Goal: Task Accomplishment & Management: Use online tool/utility

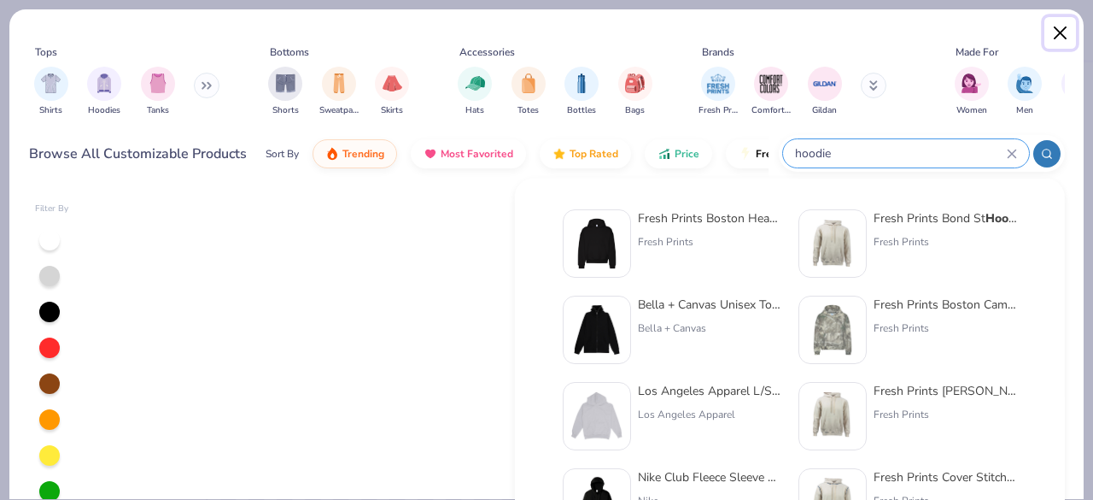
scroll to position [2777, 0]
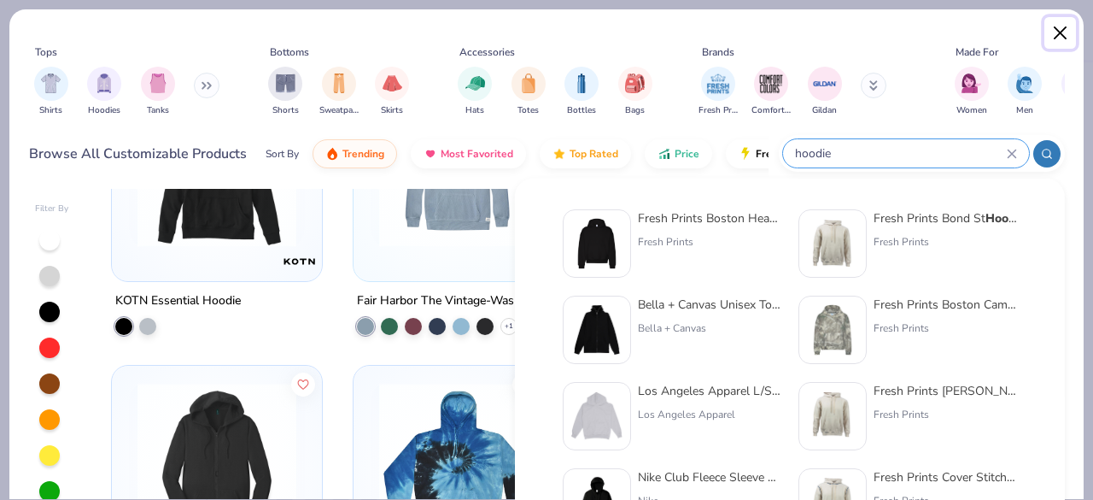
click at [1054, 31] on button "Close" at bounding box center [1060, 33] width 32 height 32
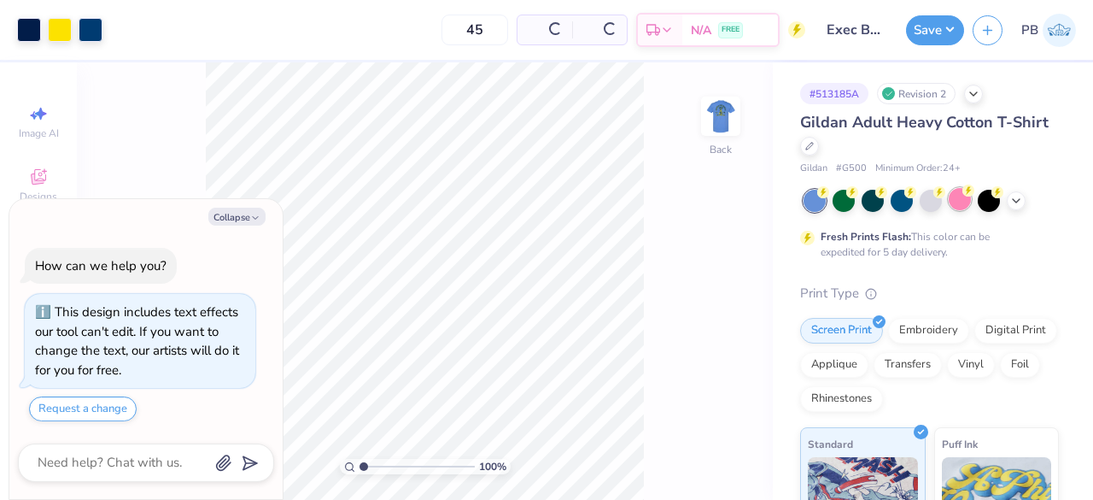
type textarea "x"
type input "4.32988711115621"
click at [32, 33] on div at bounding box center [29, 28] width 24 height 24
type textarea "x"
type input "4.32988711115621"
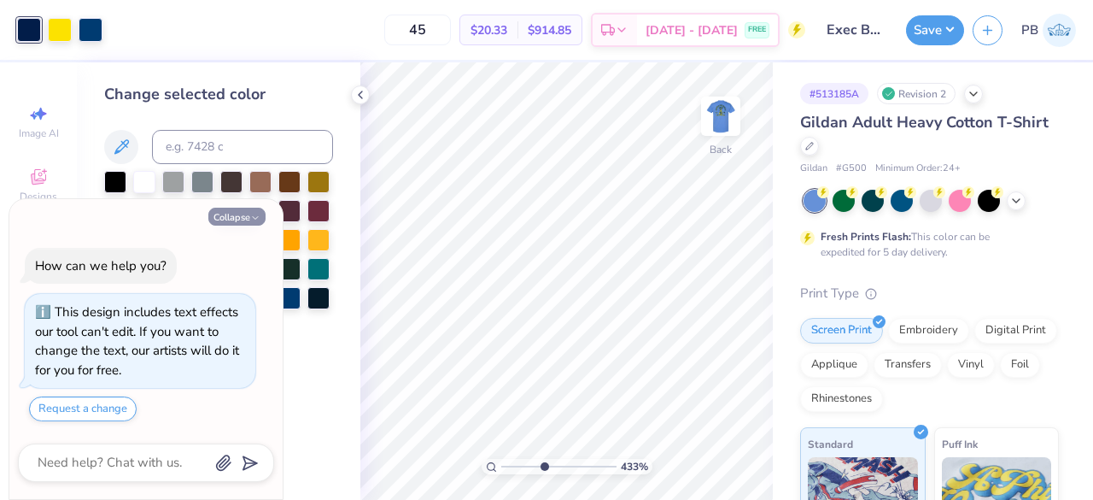
click at [231, 209] on button "Collapse" at bounding box center [236, 217] width 57 height 18
type textarea "x"
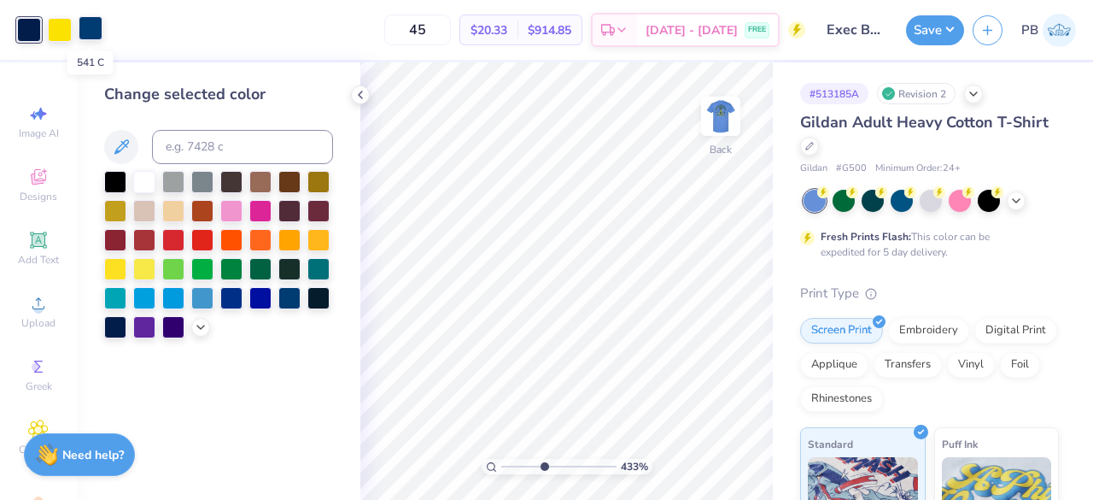
click at [94, 34] on div at bounding box center [91, 28] width 24 height 24
click at [118, 268] on div at bounding box center [115, 267] width 22 height 22
click at [65, 20] on div at bounding box center [60, 28] width 24 height 24
click at [231, 303] on div at bounding box center [231, 296] width 22 height 22
click at [691, 459] on icon at bounding box center [692, 451] width 15 height 15
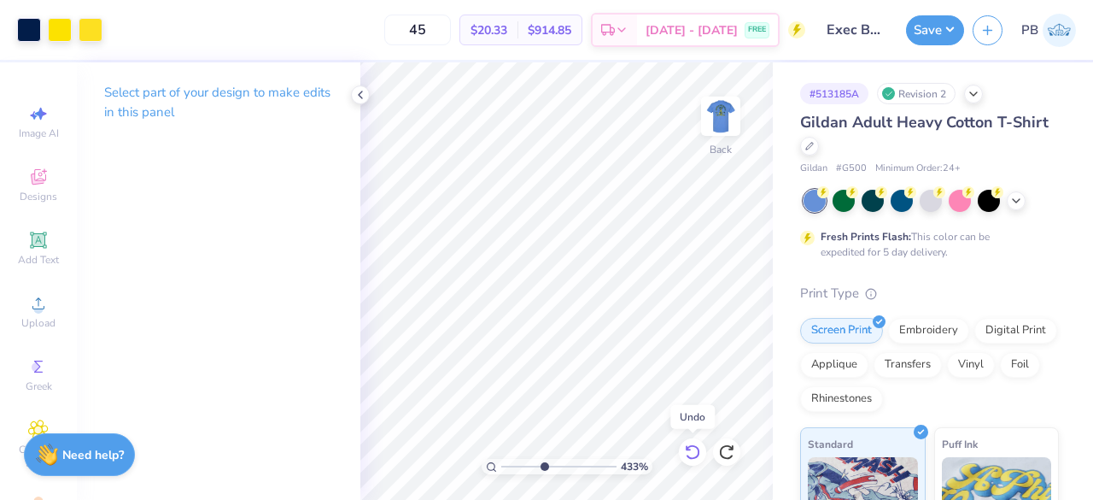
click at [691, 459] on icon at bounding box center [692, 451] width 15 height 15
click at [85, 38] on div at bounding box center [91, 28] width 24 height 24
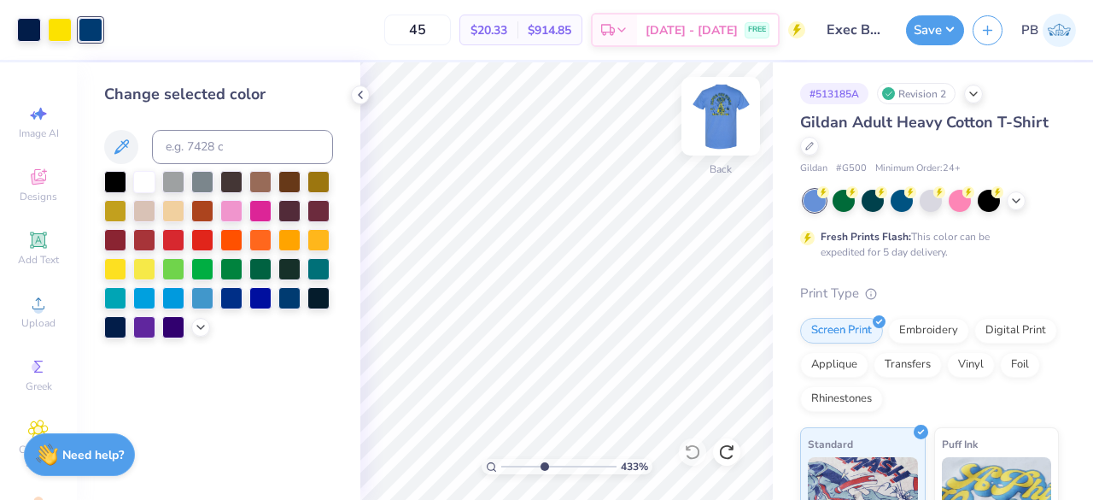
click at [704, 117] on div "433 % Back" at bounding box center [566, 280] width 413 height 437
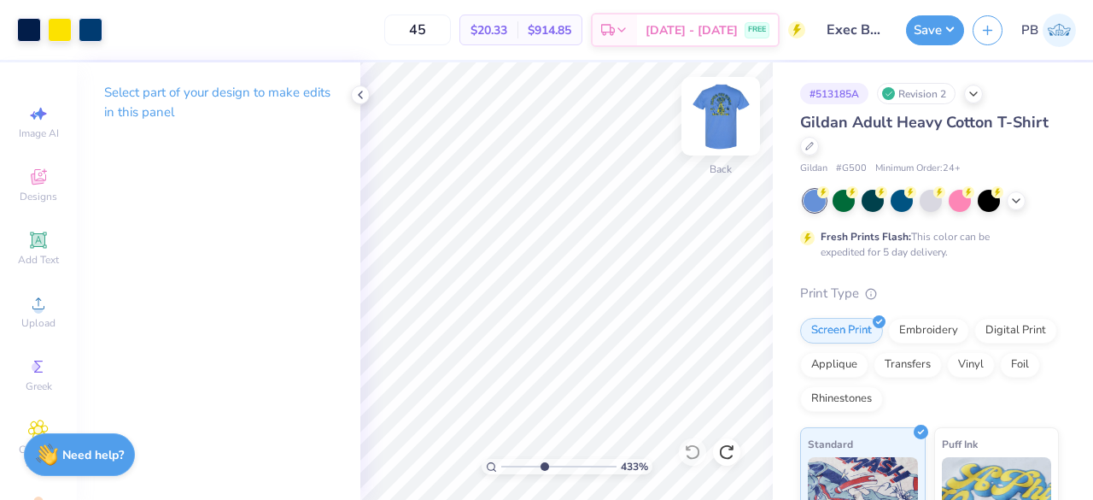
click at [704, 117] on img at bounding box center [721, 116] width 68 height 68
click at [95, 26] on div at bounding box center [91, 28] width 24 height 24
type input "2.87570224829985"
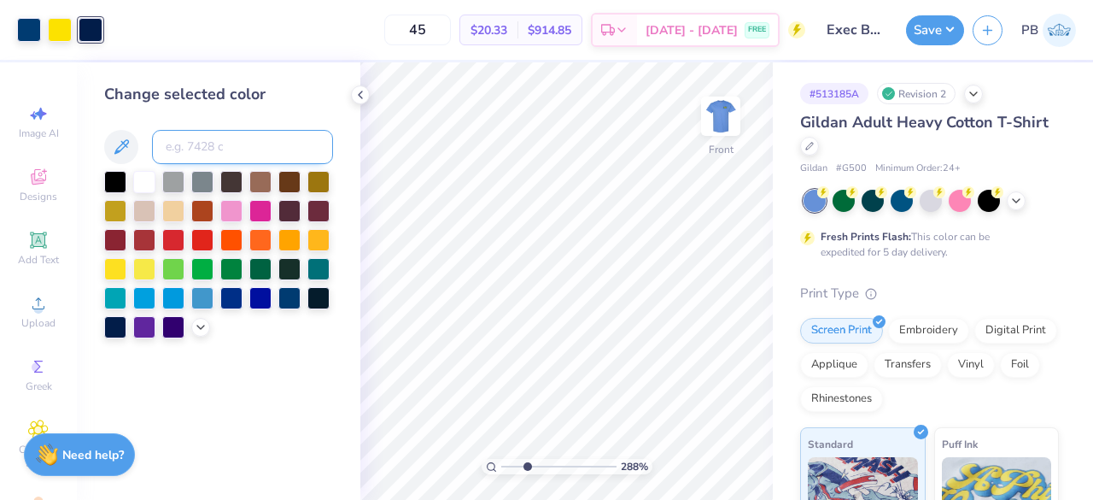
click at [205, 153] on input at bounding box center [242, 147] width 181 height 34
type input "541"
click at [689, 448] on icon at bounding box center [692, 451] width 17 height 17
click at [732, 451] on icon at bounding box center [726, 451] width 17 height 17
click at [690, 442] on div at bounding box center [692, 451] width 27 height 27
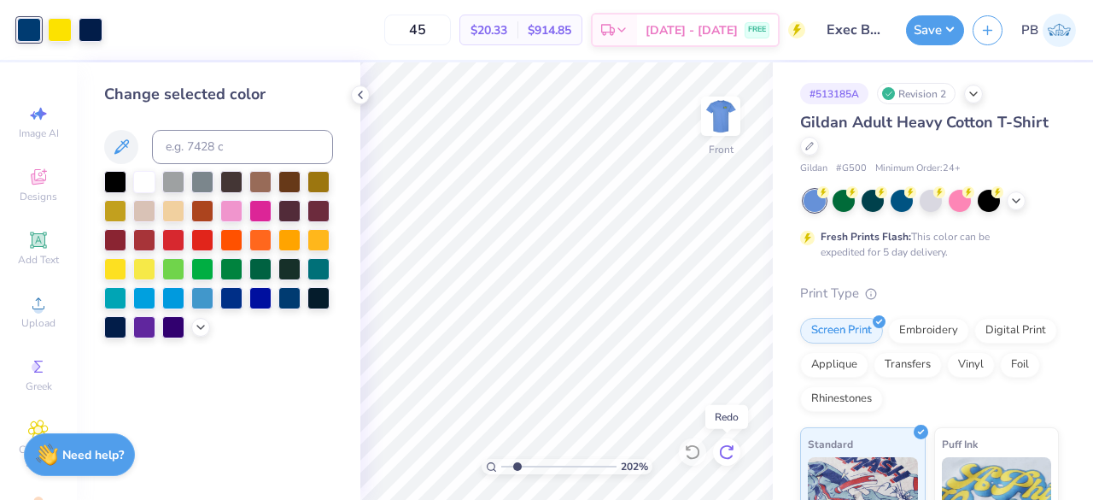
click at [729, 448] on icon at bounding box center [726, 451] width 17 height 17
click at [1014, 198] on polyline at bounding box center [1016, 198] width 7 height 3
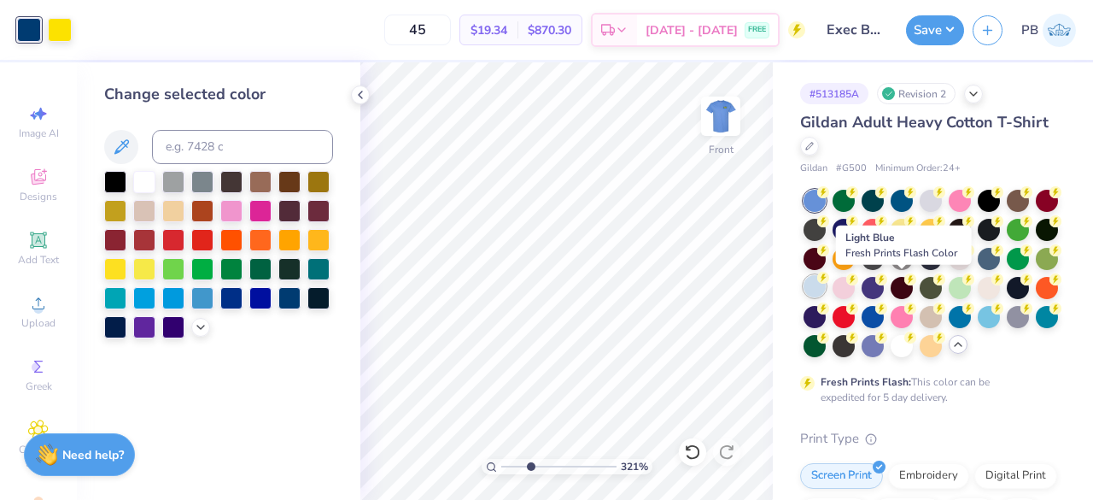
click at [826, 290] on div at bounding box center [815, 286] width 22 height 22
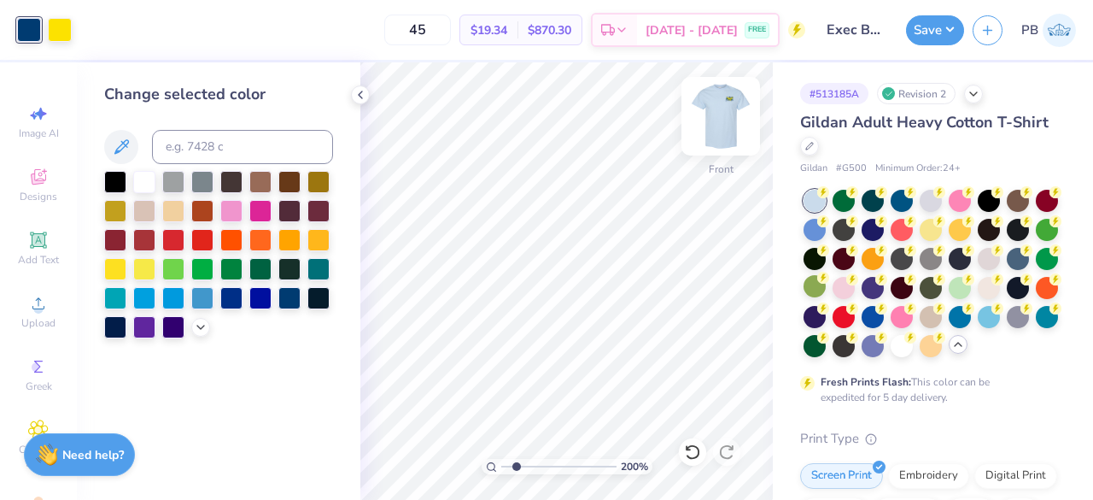
click at [726, 114] on img at bounding box center [721, 116] width 68 height 68
click at [26, 30] on div at bounding box center [29, 28] width 24 height 24
type input "3.48286388428067"
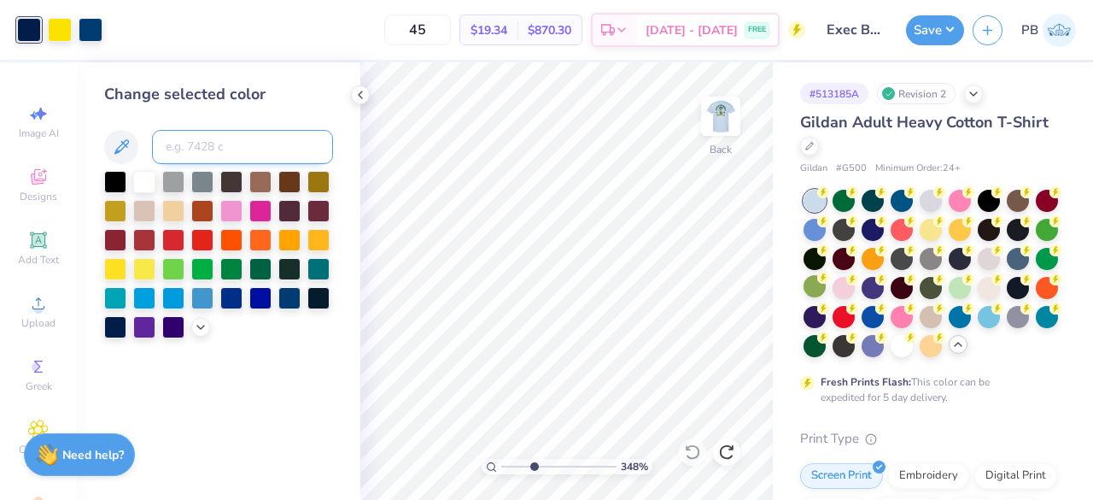
click at [196, 138] on input at bounding box center [242, 147] width 181 height 34
type input "541"
click at [728, 116] on img at bounding box center [721, 116] width 68 height 68
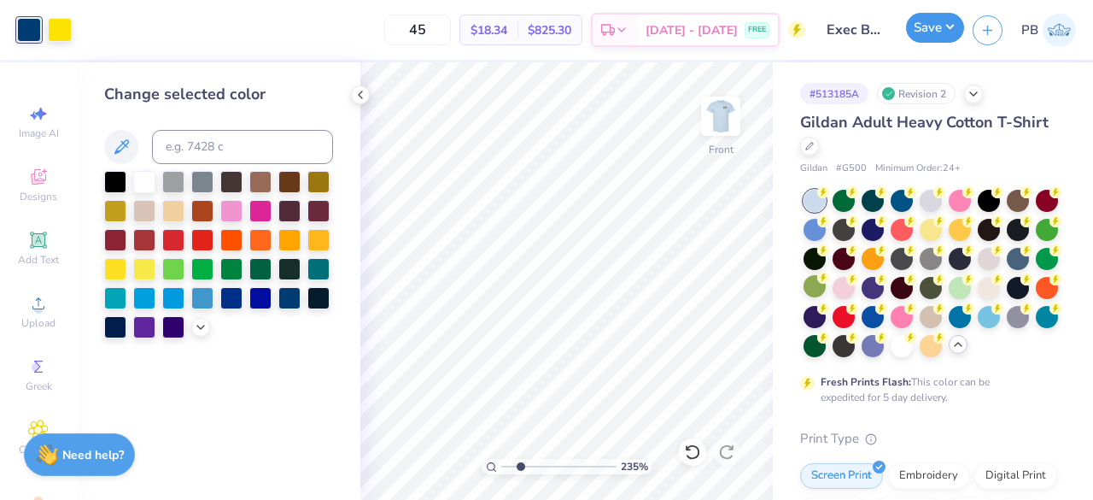
click at [922, 24] on button "Save" at bounding box center [935, 28] width 58 height 30
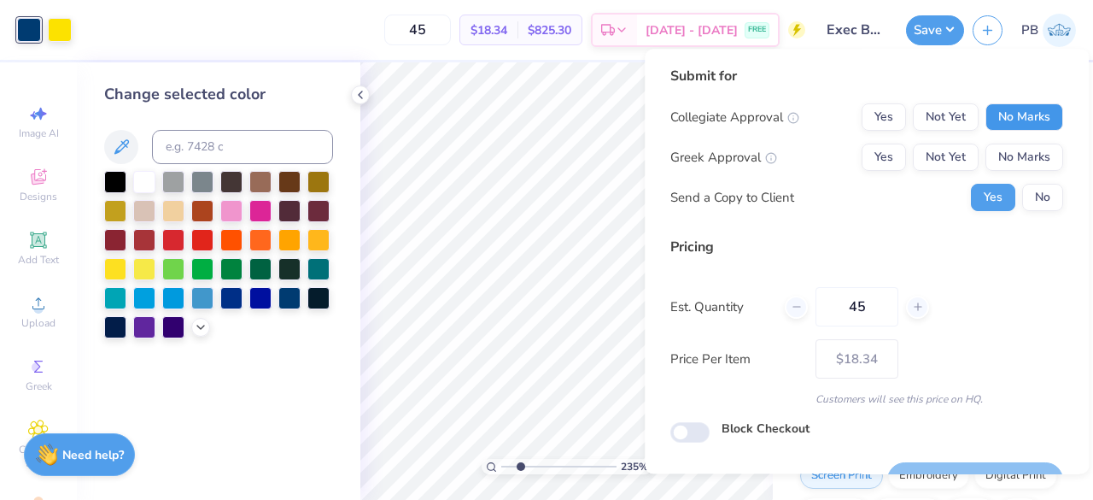
click at [1026, 107] on button "No Marks" at bounding box center [1025, 116] width 78 height 27
click at [863, 156] on button "Yes" at bounding box center [884, 156] width 44 height 27
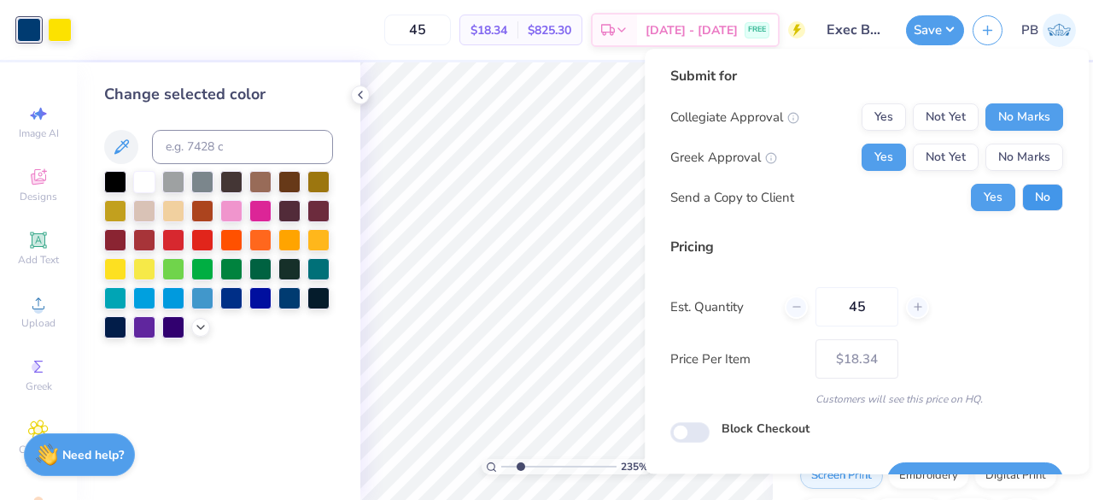
click at [1034, 191] on button "No" at bounding box center [1042, 197] width 41 height 27
type input "2.34557446855368"
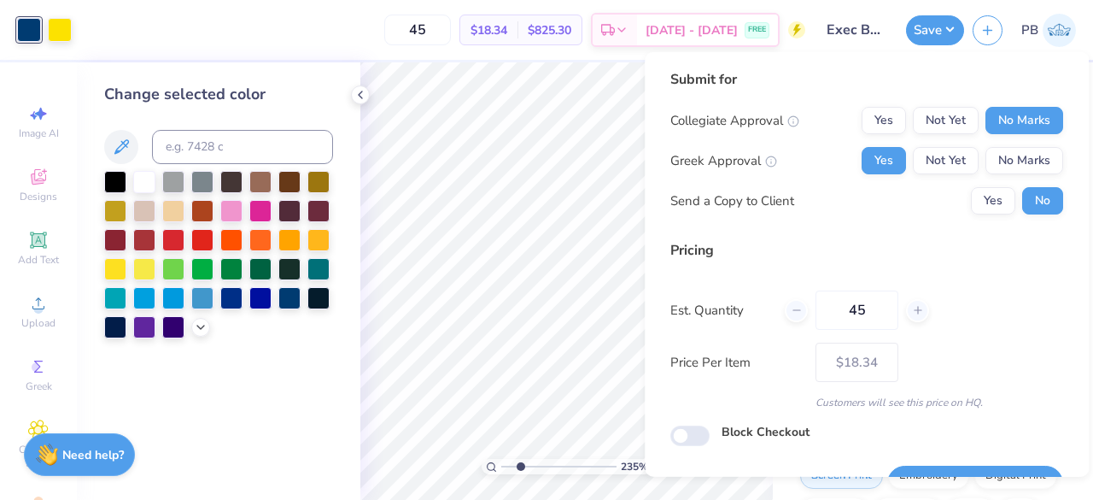
scroll to position [39, 0]
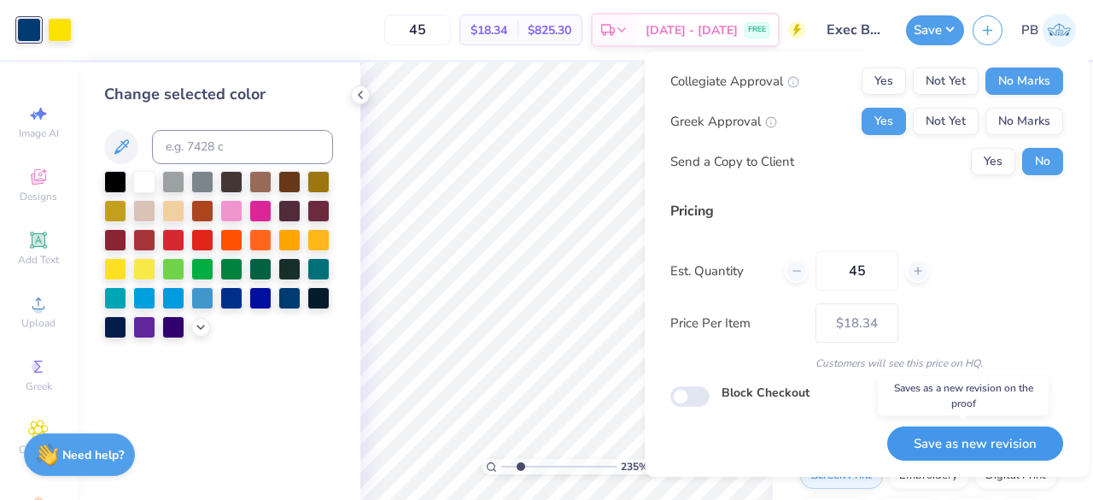
click at [972, 437] on button "Save as new revision" at bounding box center [975, 442] width 176 height 35
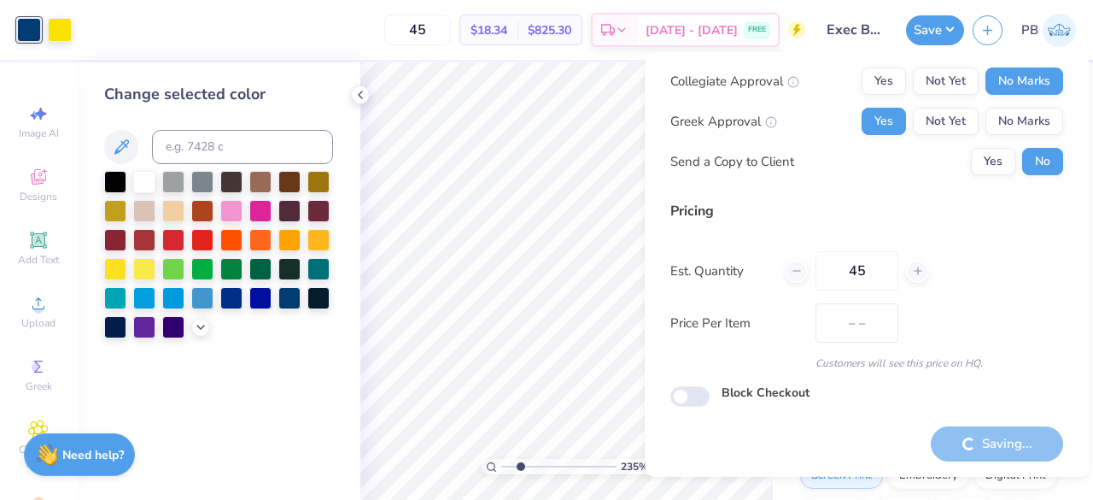
type input "$18.34"
type input "2.34557446855368"
type input "– –"
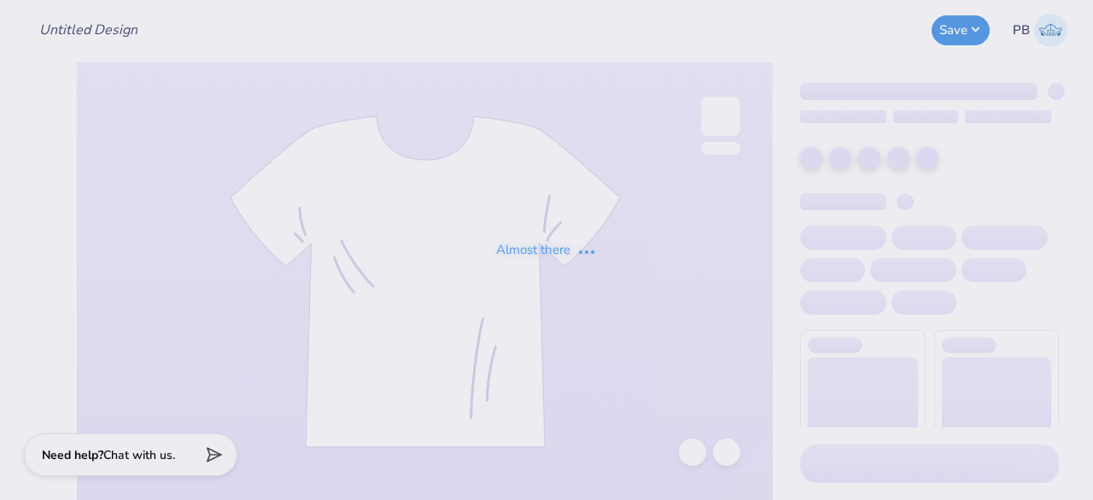
type input "Theta white tank"
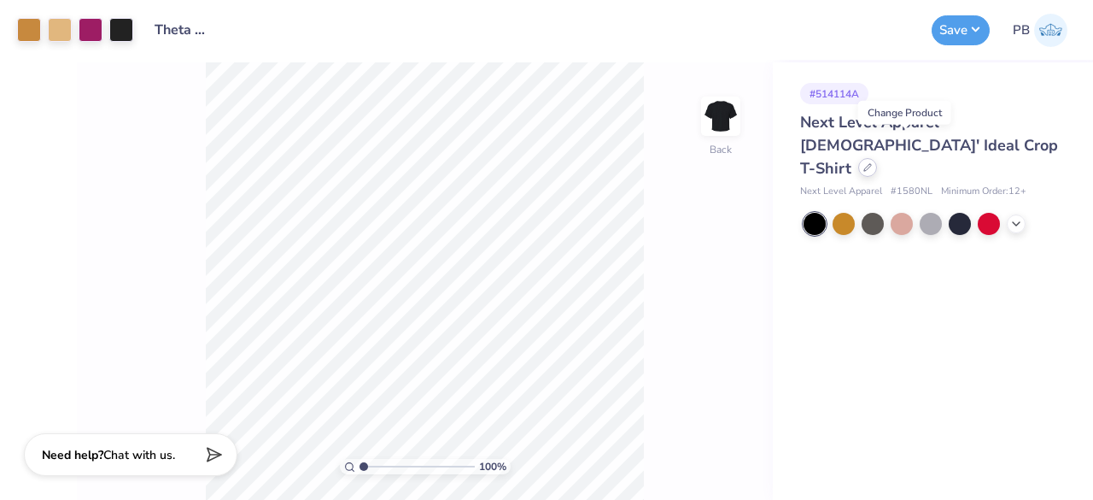
click at [877, 158] on div at bounding box center [867, 167] width 19 height 19
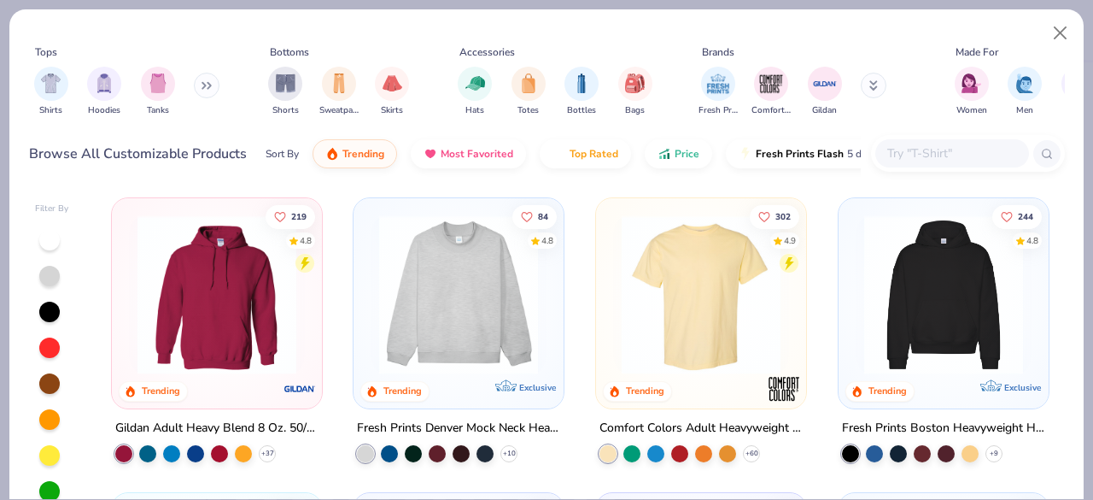
click at [916, 148] on input "text" at bounding box center [952, 153] width 132 height 20
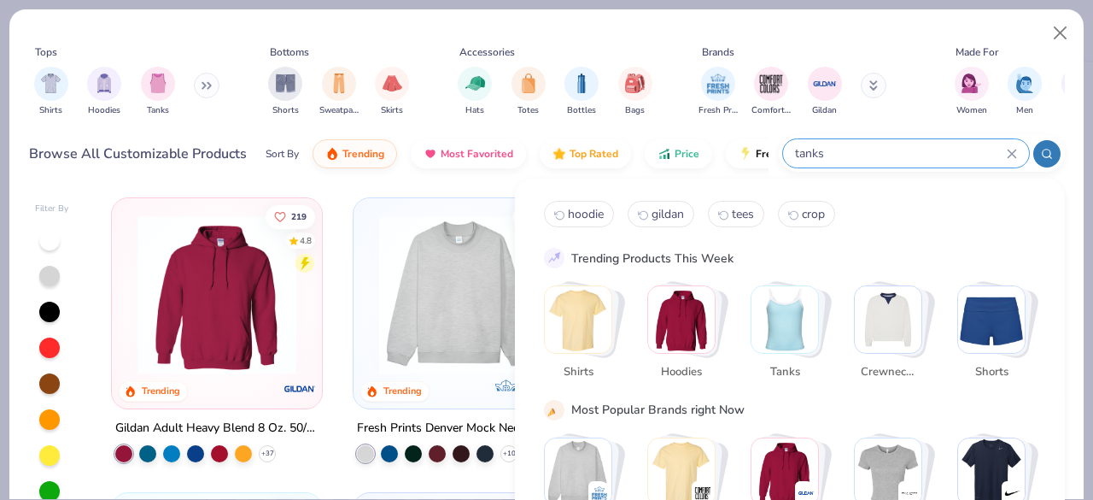
type input "tanks"
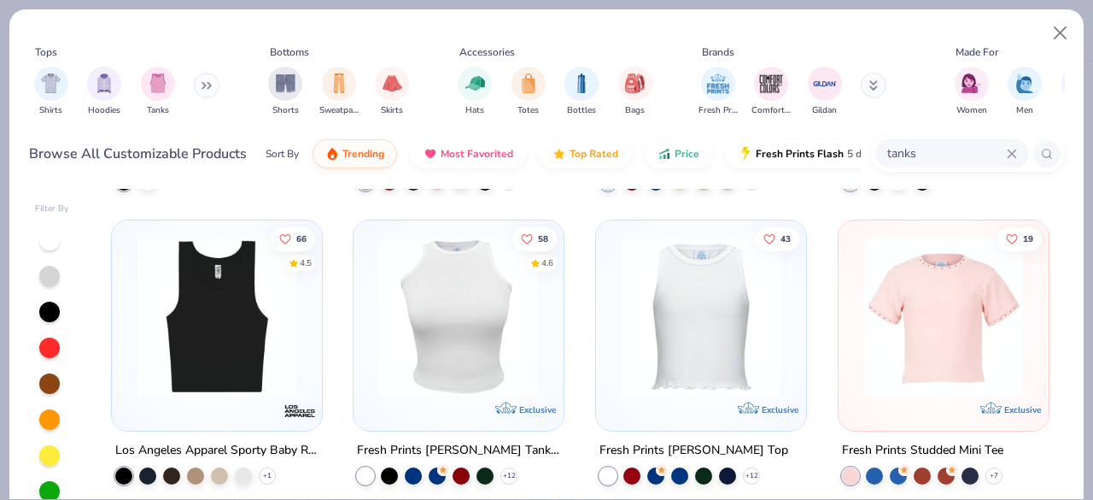
scroll to position [860, 0]
click at [219, 340] on img at bounding box center [217, 317] width 176 height 159
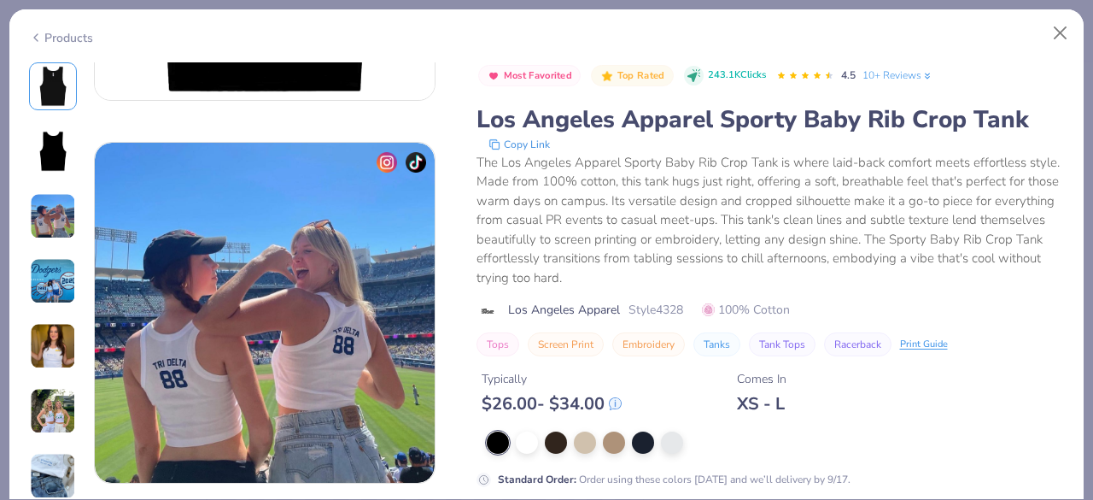
scroll to position [709, 0]
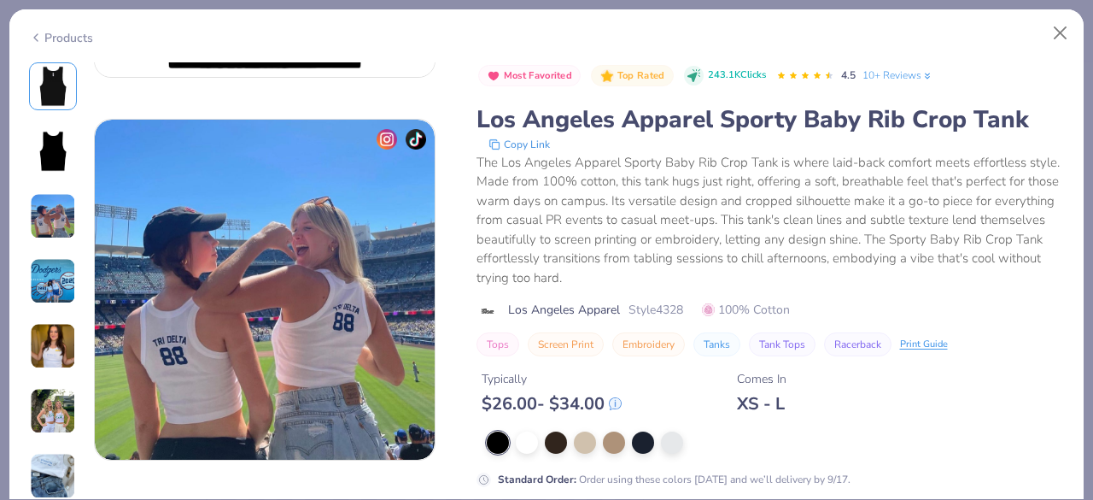
click at [38, 35] on icon at bounding box center [36, 37] width 14 height 20
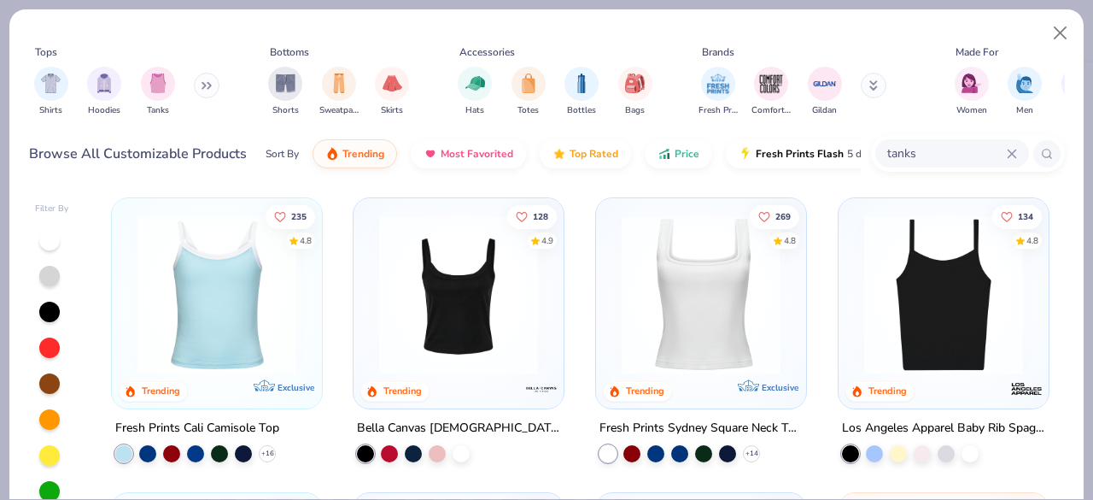
click at [697, 313] on img at bounding box center [701, 294] width 176 height 159
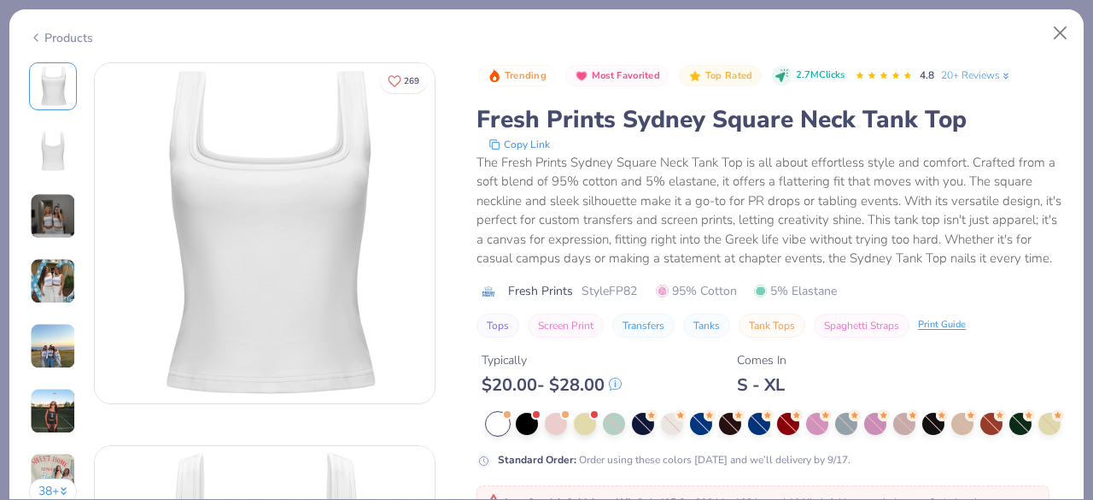
click at [63, 32] on div "Products" at bounding box center [61, 38] width 64 height 18
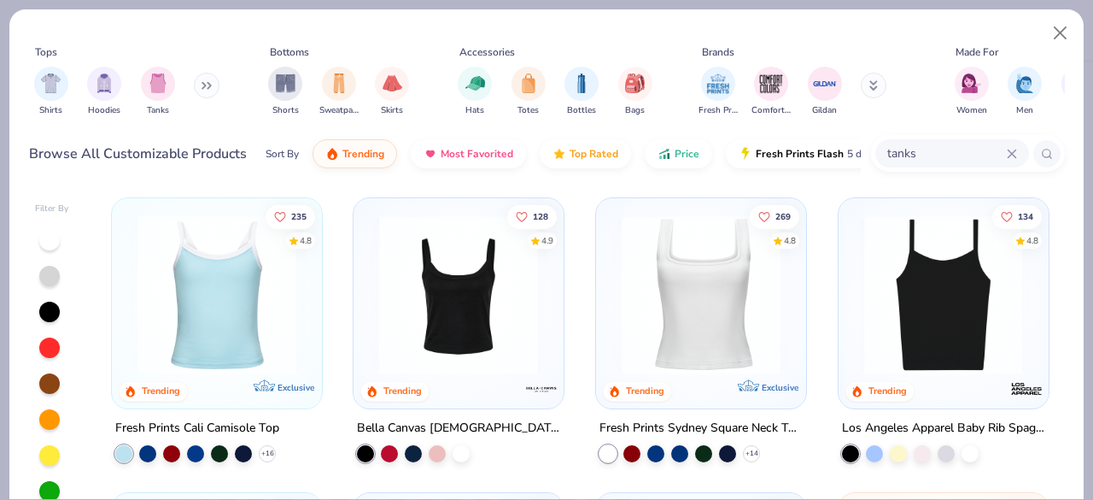
click at [919, 366] on div at bounding box center [943, 294] width 527 height 159
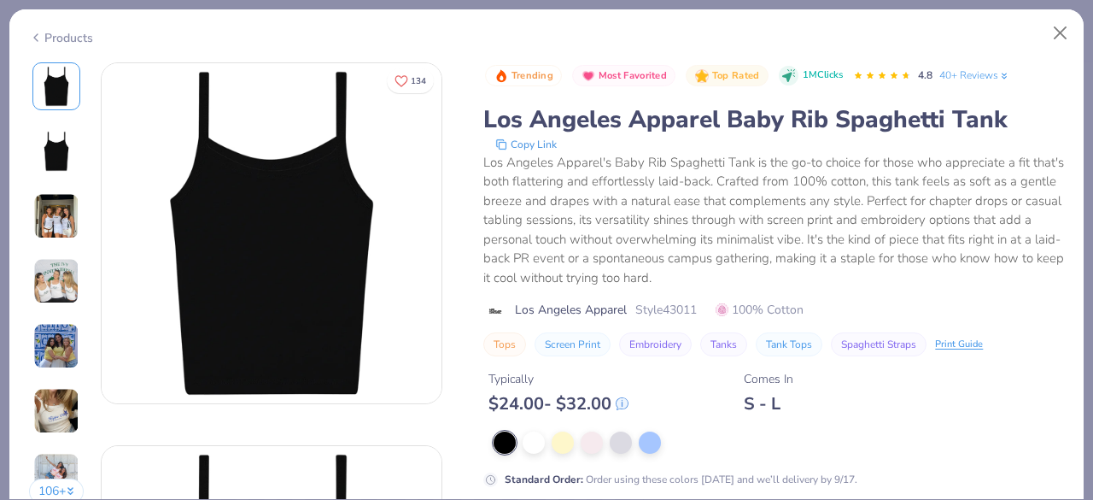
click at [67, 39] on div "Products" at bounding box center [61, 38] width 64 height 18
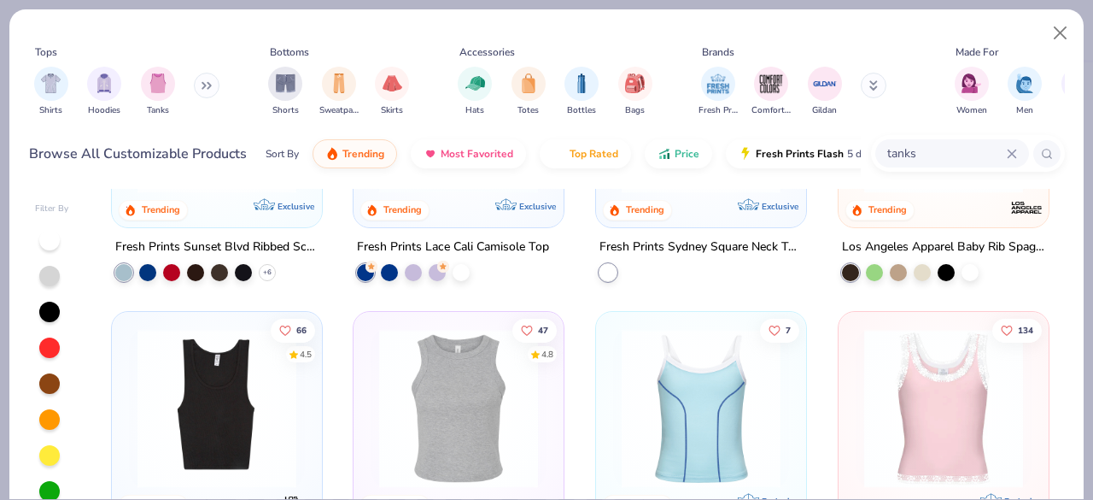
scroll to position [315, 0]
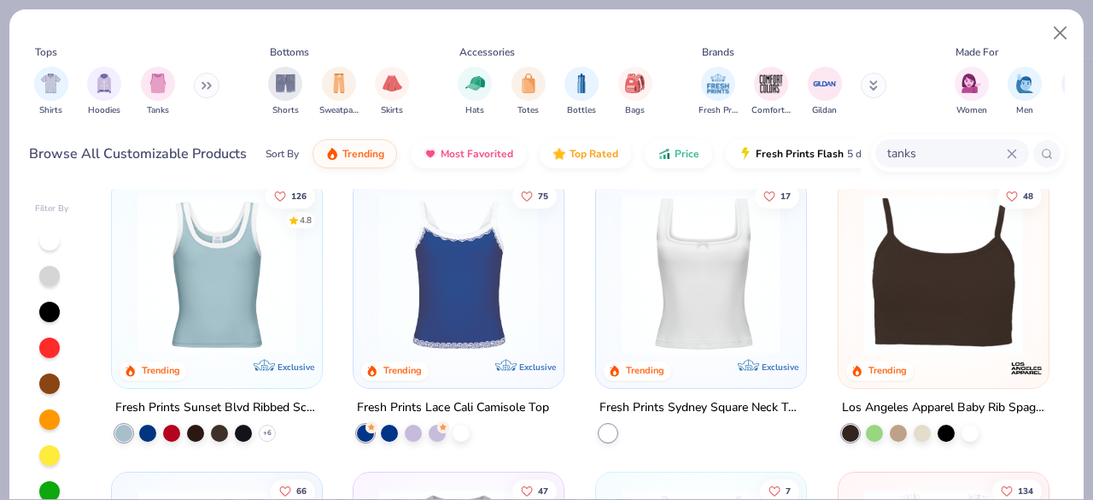
click at [910, 272] on img at bounding box center [944, 274] width 176 height 159
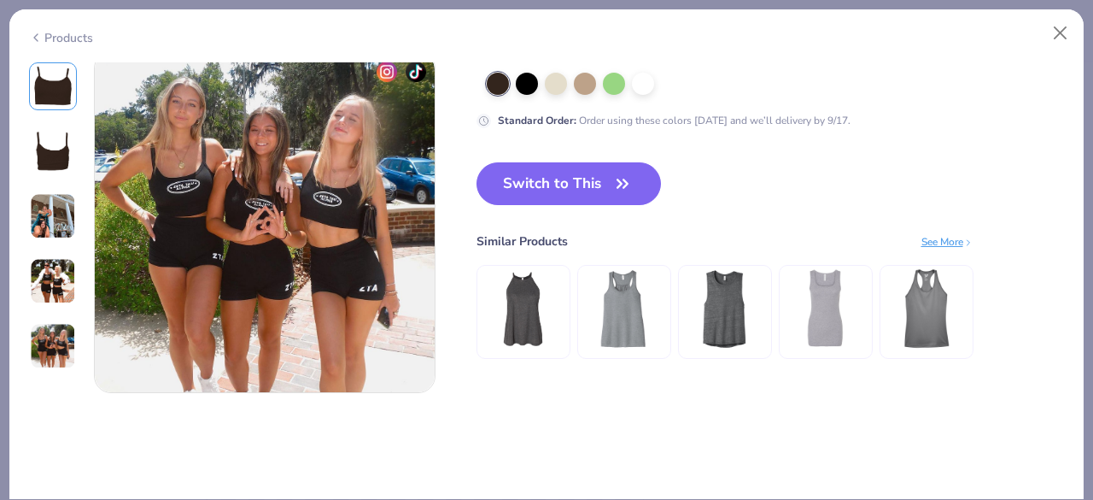
scroll to position [1536, 0]
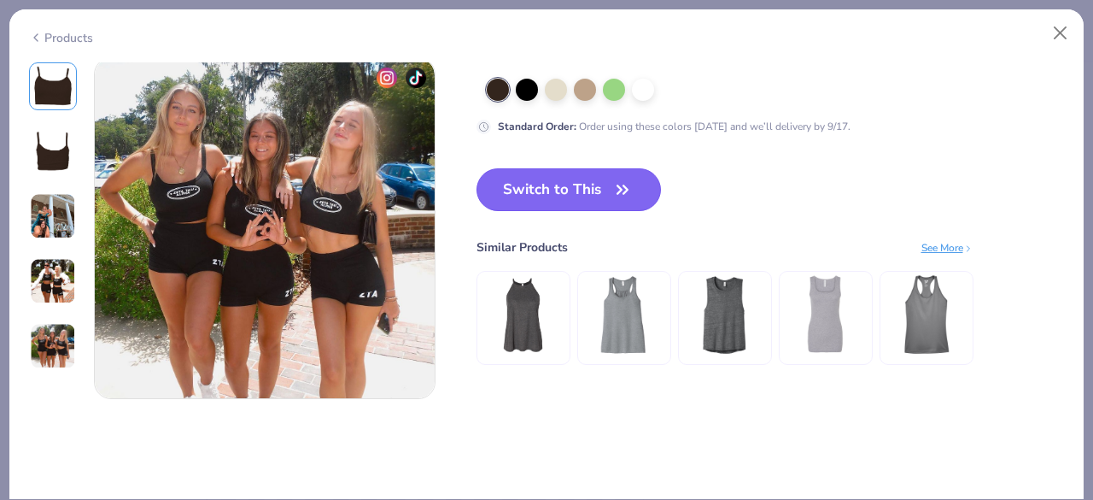
click at [512, 180] on button "Switch to This" at bounding box center [569, 189] width 185 height 43
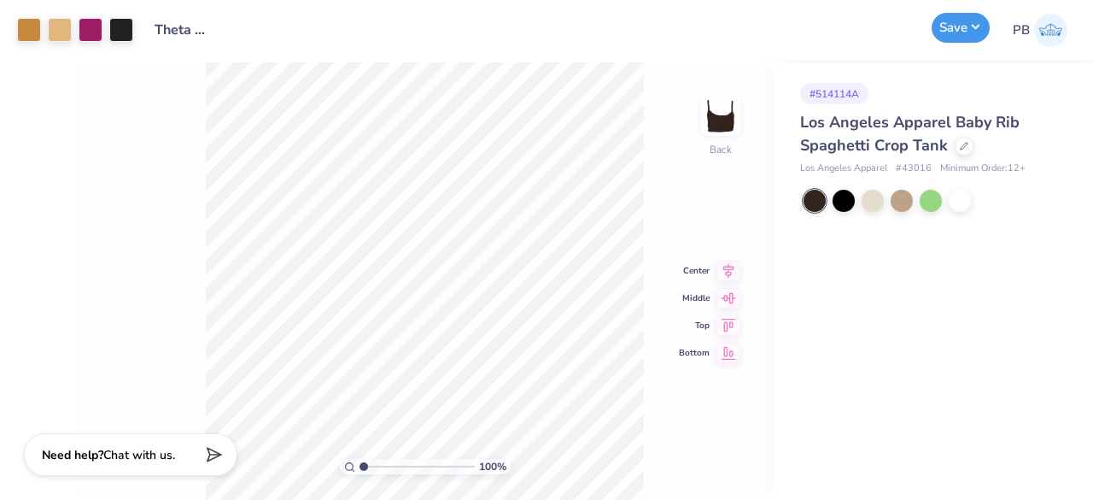
click at [955, 26] on button "Save" at bounding box center [961, 28] width 58 height 30
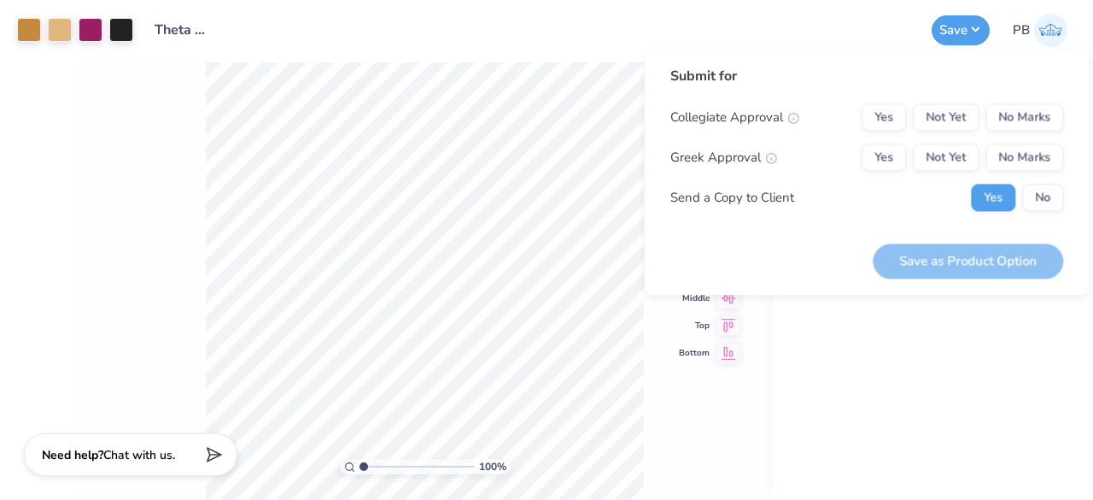
click at [898, 389] on div "# 514114A Los Angeles Apparel Baby Rib Spaghetti Crop Tank Los Angeles Apparel …" at bounding box center [933, 280] width 320 height 437
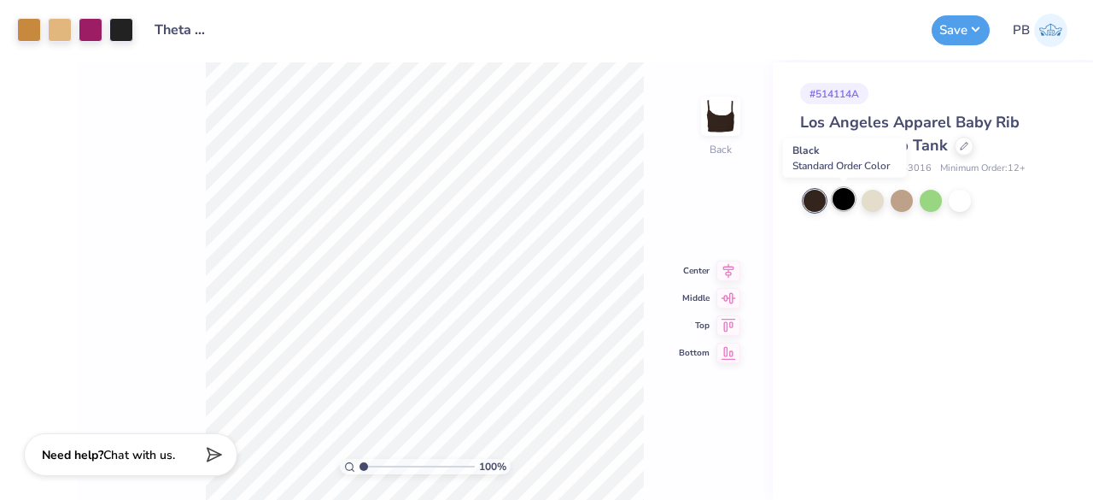
click at [848, 204] on div at bounding box center [844, 199] width 22 height 22
click at [961, 37] on button "Save" at bounding box center [961, 28] width 58 height 30
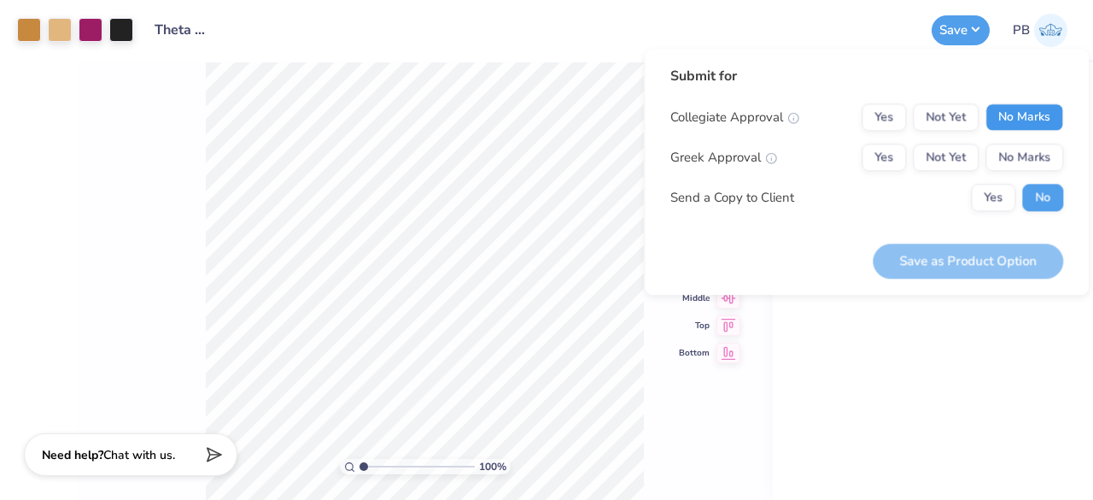
click at [1039, 107] on button "No Marks" at bounding box center [1025, 116] width 78 height 27
click at [949, 148] on button "Not Yet" at bounding box center [946, 156] width 66 height 27
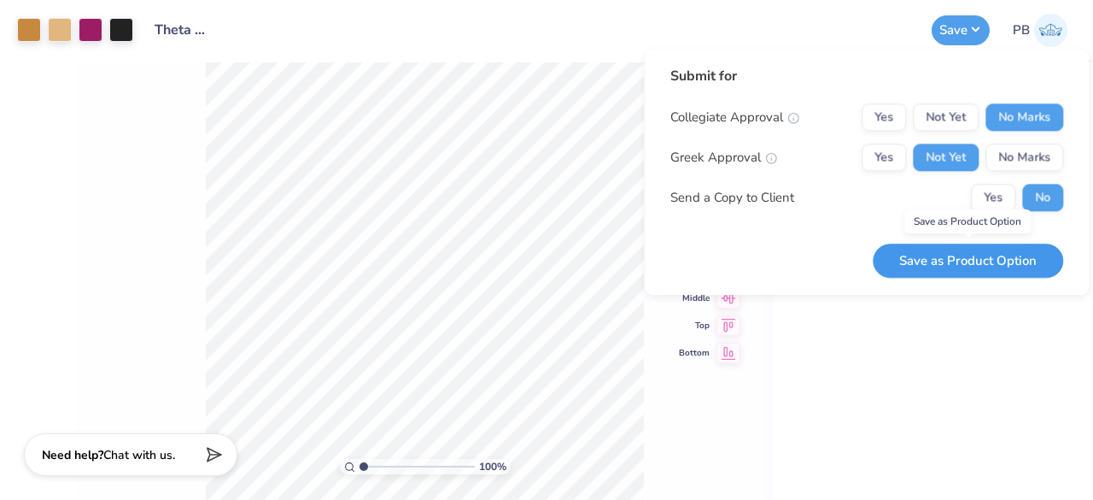
click at [962, 267] on button "Save as Product Option" at bounding box center [968, 260] width 190 height 35
